Goal: Navigation & Orientation: Find specific page/section

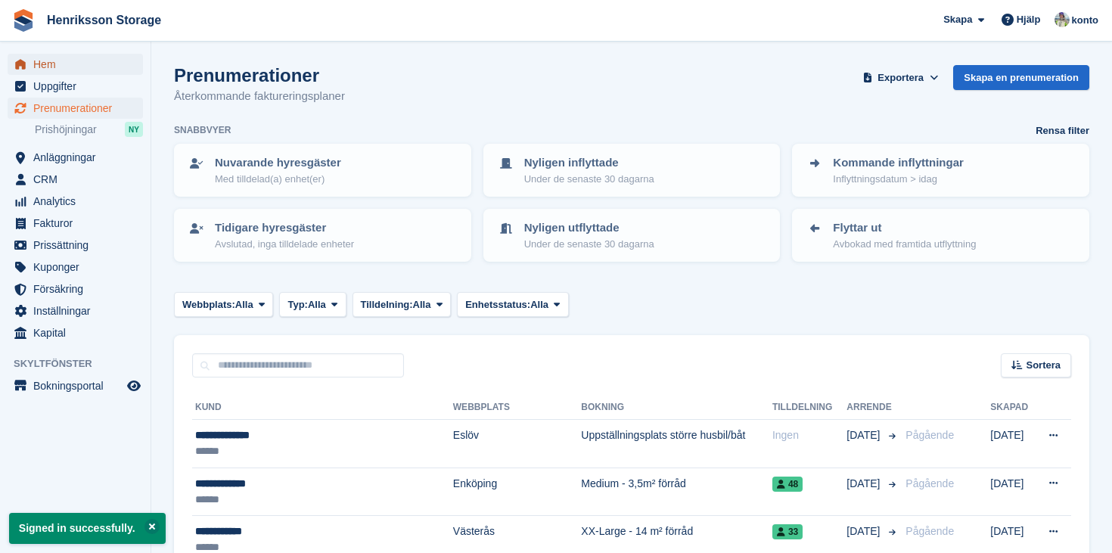
click at [89, 73] on span "Hem" at bounding box center [78, 64] width 91 height 21
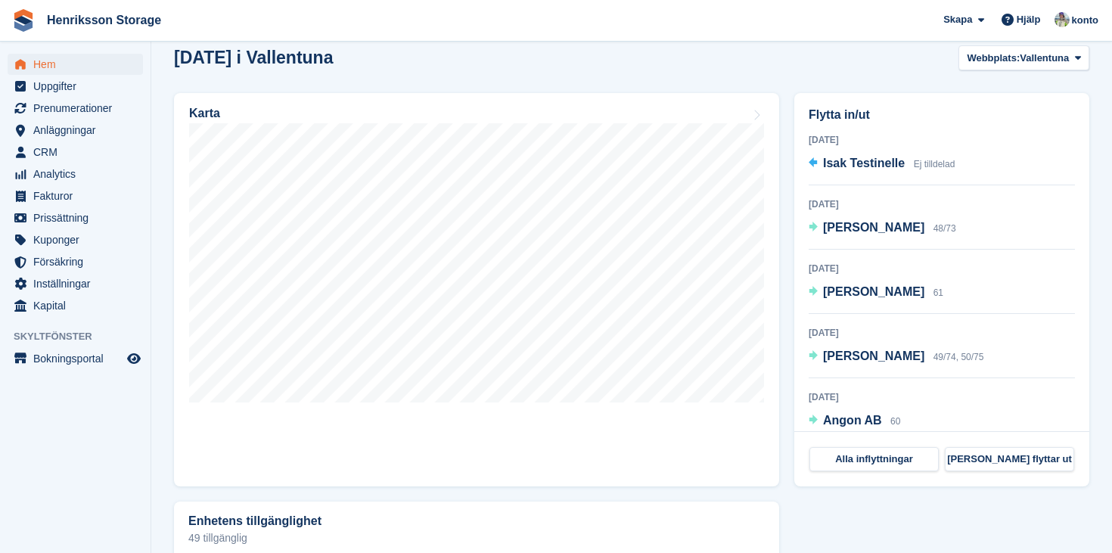
scroll to position [438, 0]
click at [67, 152] on span "CRM" at bounding box center [78, 152] width 91 height 21
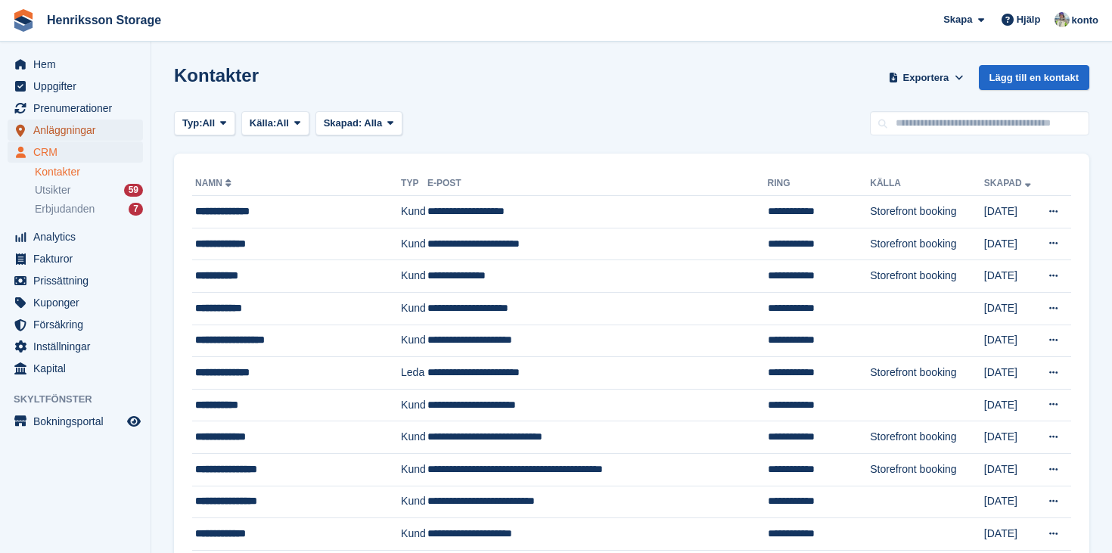
click at [63, 129] on span "Anläggningar" at bounding box center [78, 130] width 91 height 21
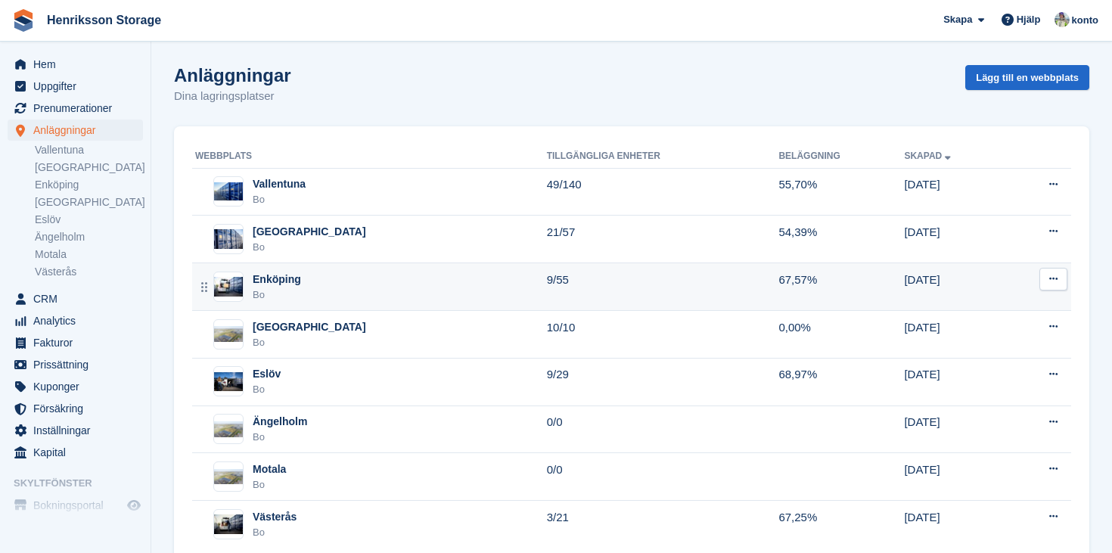
scroll to position [39, 0]
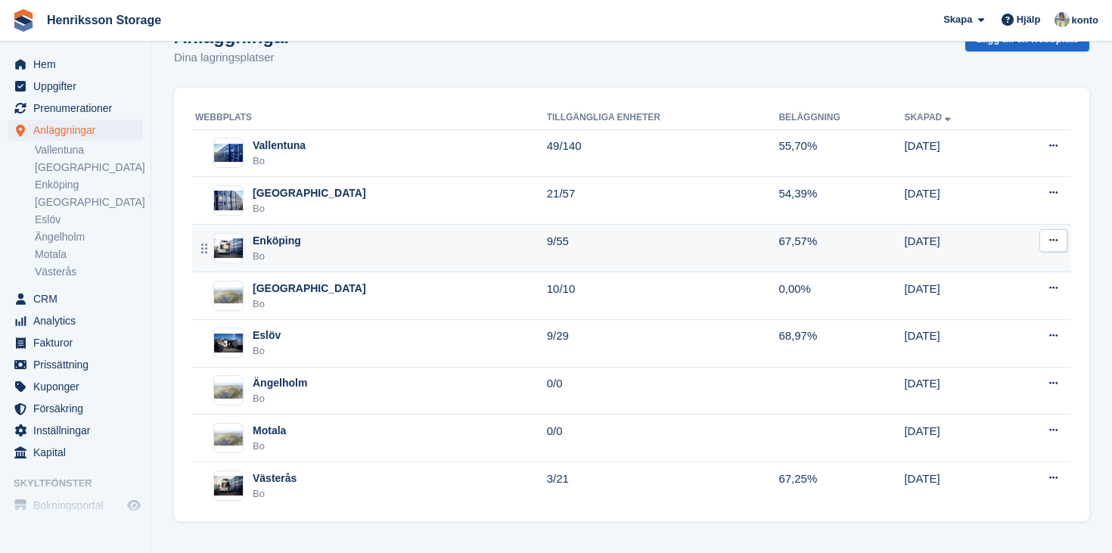
click at [299, 250] on div "Bo" at bounding box center [277, 256] width 48 height 15
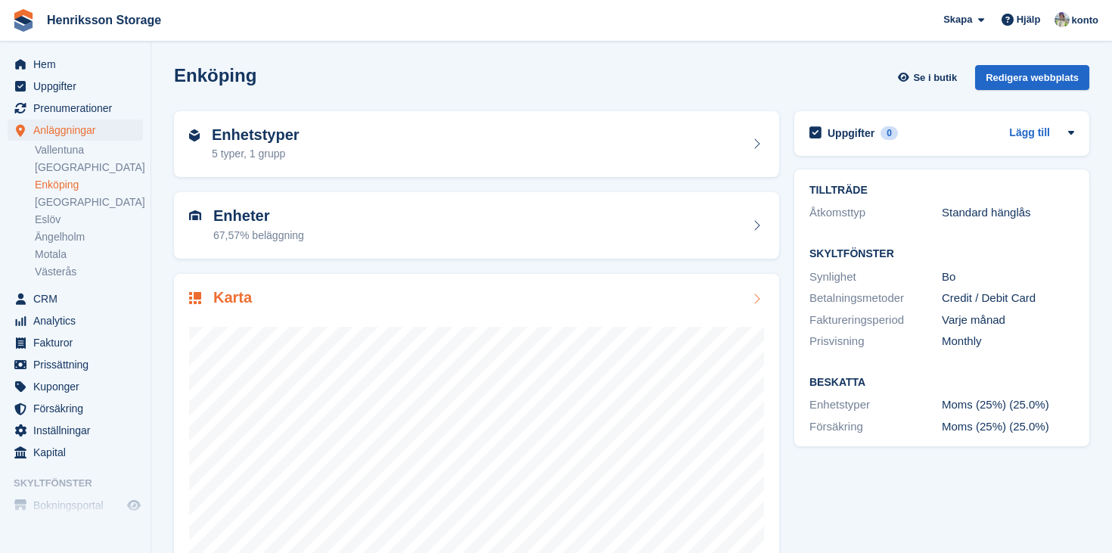
scroll to position [92, 0]
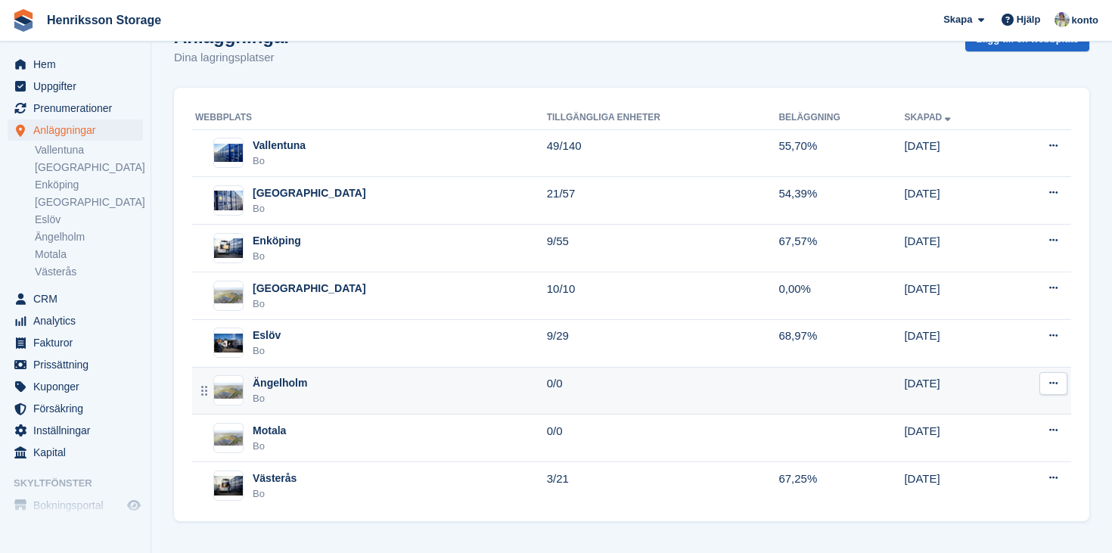
scroll to position [39, 0]
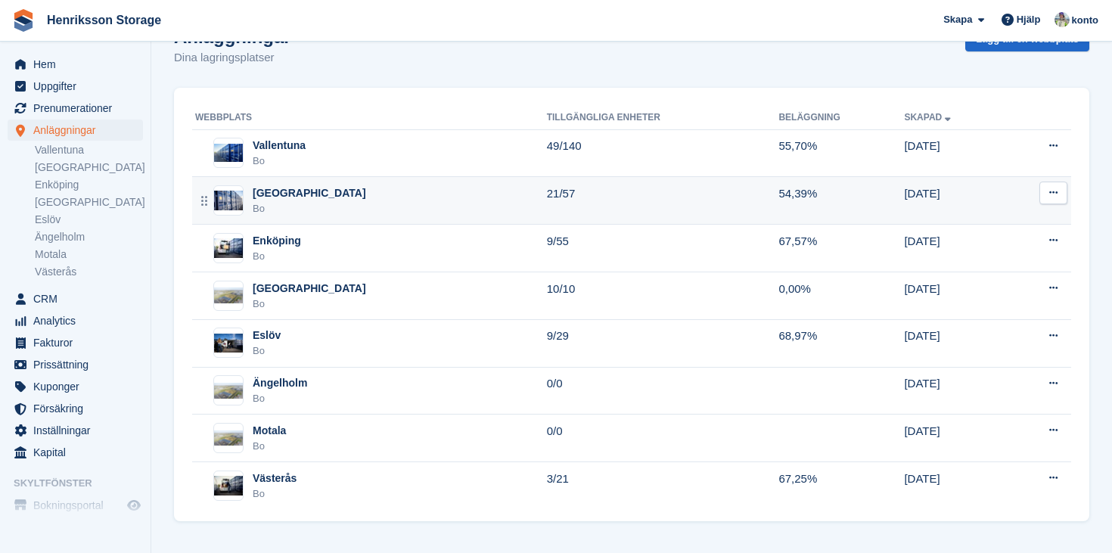
click at [341, 203] on div "Halmstad Bo" at bounding box center [371, 200] width 352 height 31
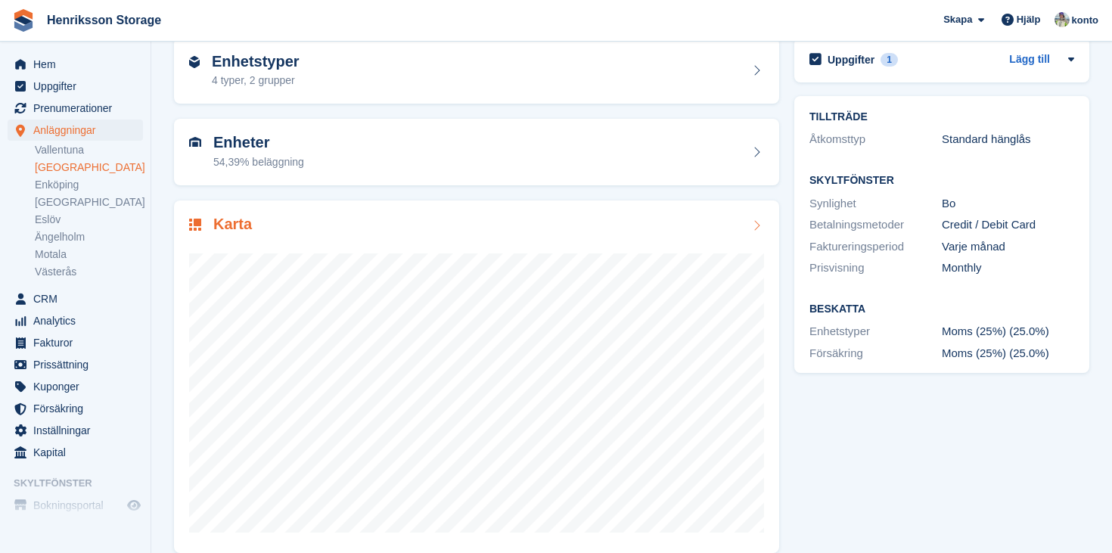
scroll to position [92, 0]
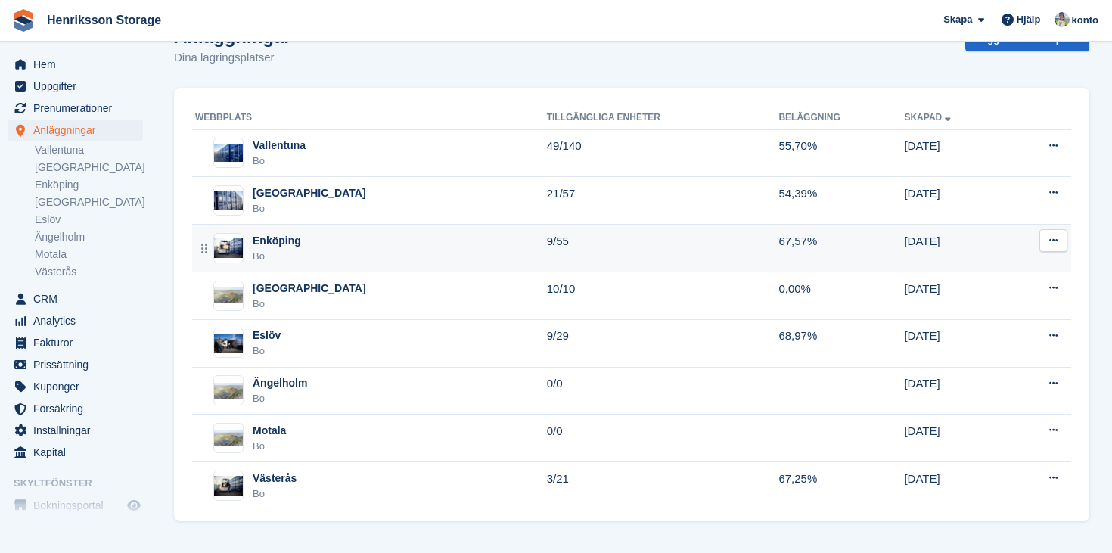
scroll to position [39, 0]
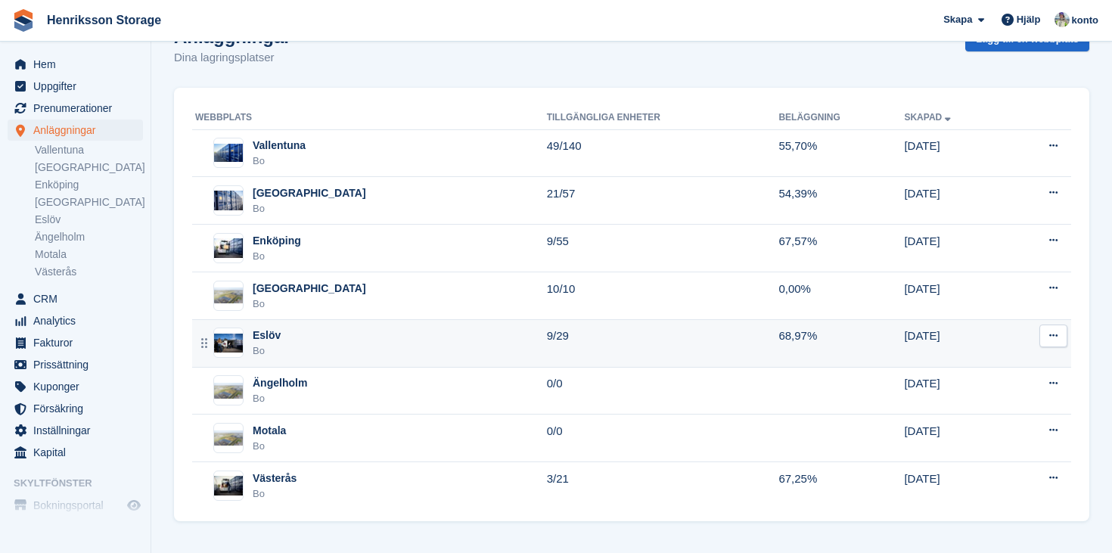
click at [367, 337] on div "Eslöv Bo" at bounding box center [371, 343] width 352 height 31
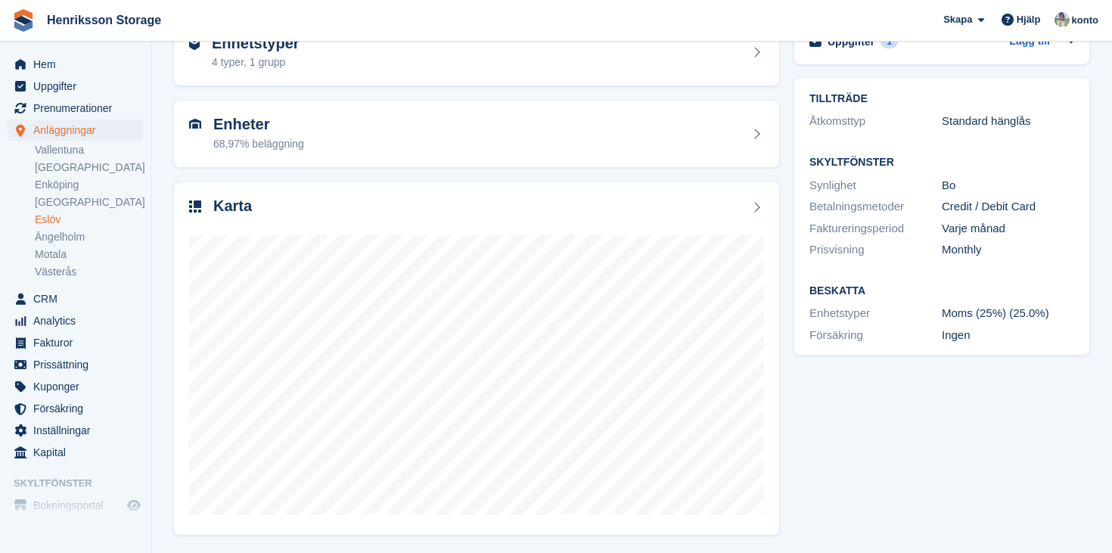
scroll to position [92, 0]
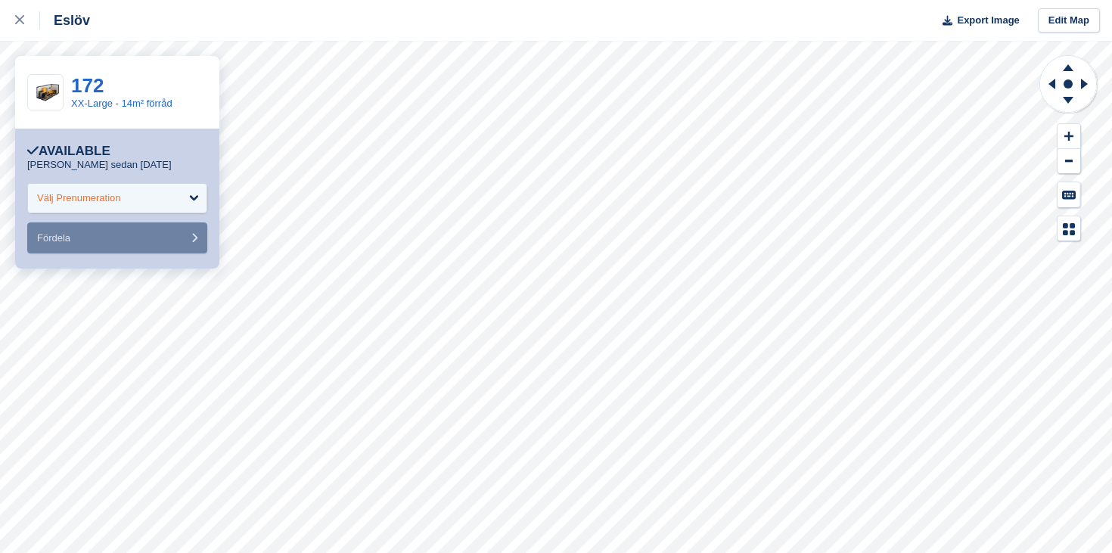
click at [154, 195] on div "Välj Prenumeration" at bounding box center [117, 198] width 180 height 30
